Goal: Task Accomplishment & Management: Manage account settings

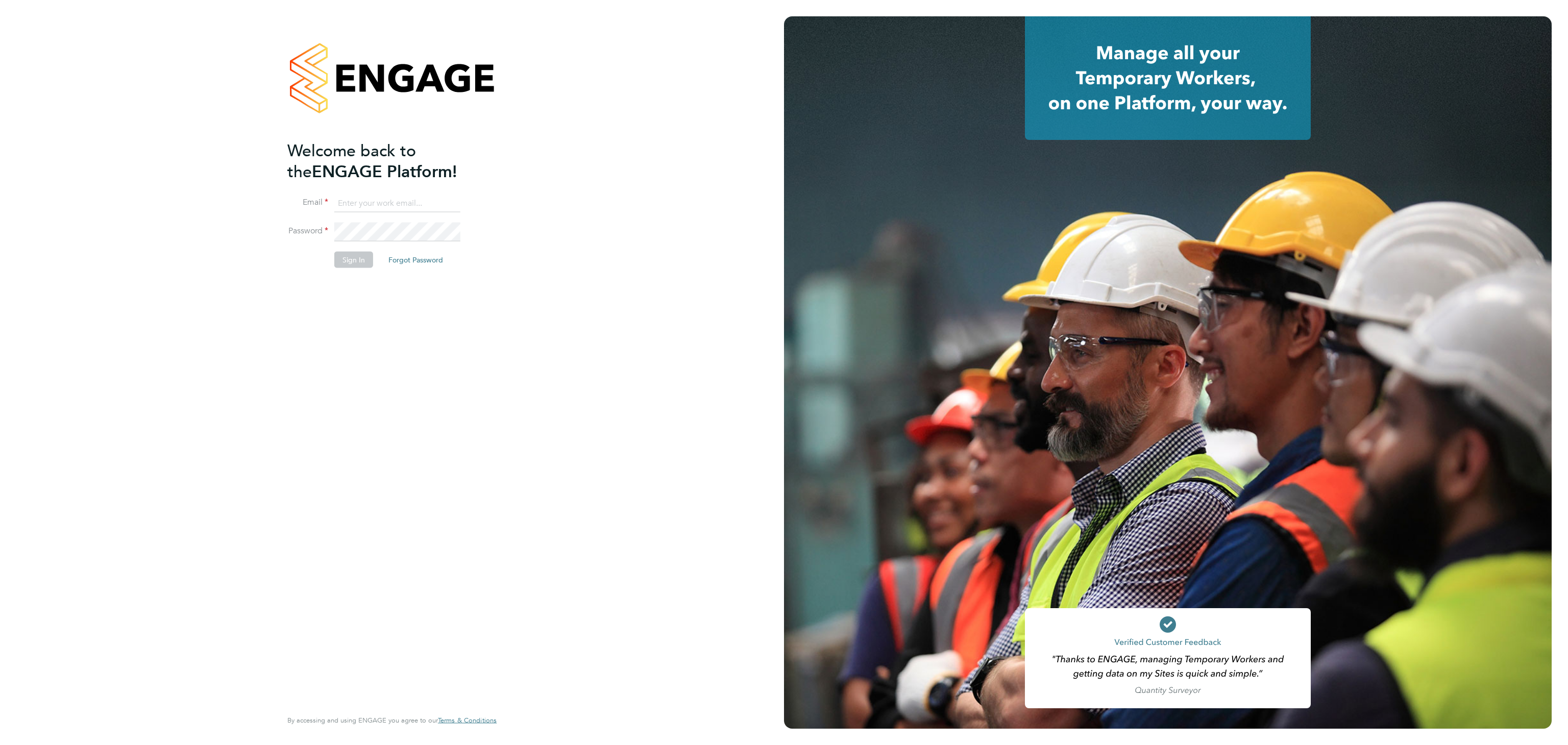
type input "[EMAIL_ADDRESS][DOMAIN_NAME]"
click at [282, 9] on div "Welcome back to the ENGAGE Platform! Email [EMAIL_ADDRESS][DOMAIN_NAME] Passwor…" at bounding box center [392, 372] width 250 height 745
click at [367, 258] on button "Sign In" at bounding box center [353, 259] width 39 height 17
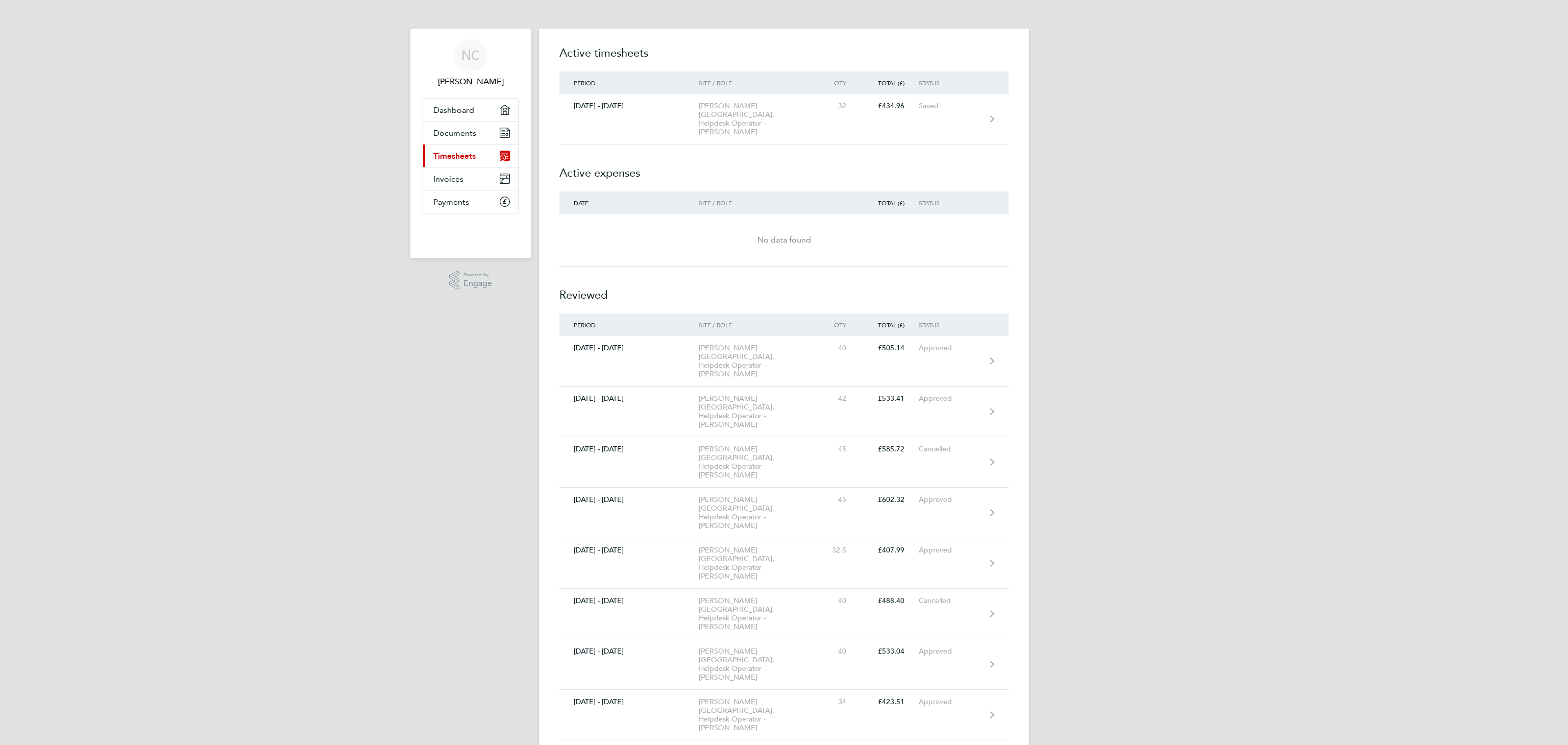
drag, startPoint x: 0, startPoint y: 0, endPoint x: 367, endPoint y: 258, distance: 448.6
click at [367, 258] on div "NC [PERSON_NAME] Applications: Dashboard Documents Current page: Timesheets Inv…" at bounding box center [784, 591] width 1568 height 1181
